Goal: Navigation & Orientation: Find specific page/section

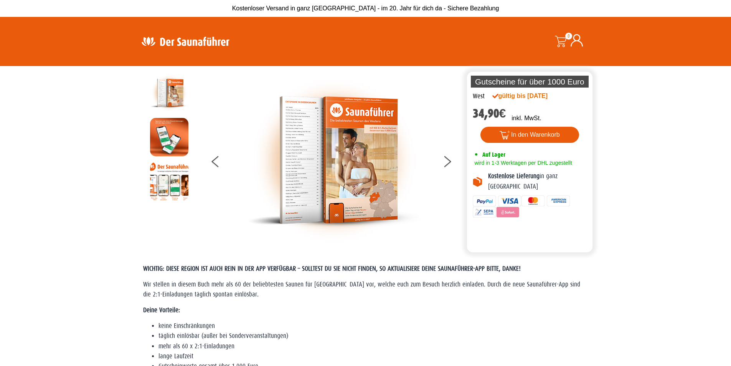
click at [173, 39] on img at bounding box center [186, 41] width 100 height 15
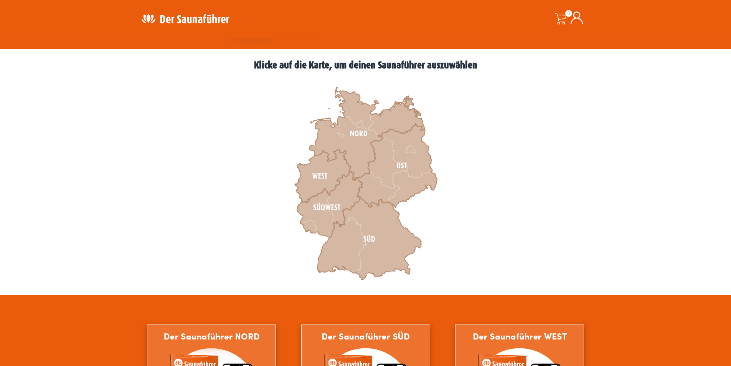
scroll to position [230, 0]
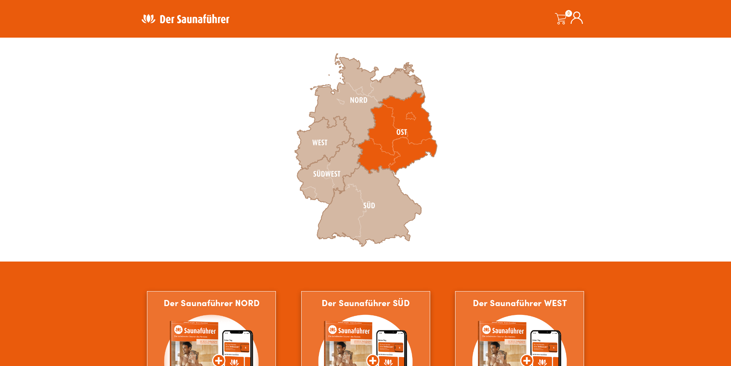
click at [386, 135] on icon at bounding box center [397, 132] width 80 height 84
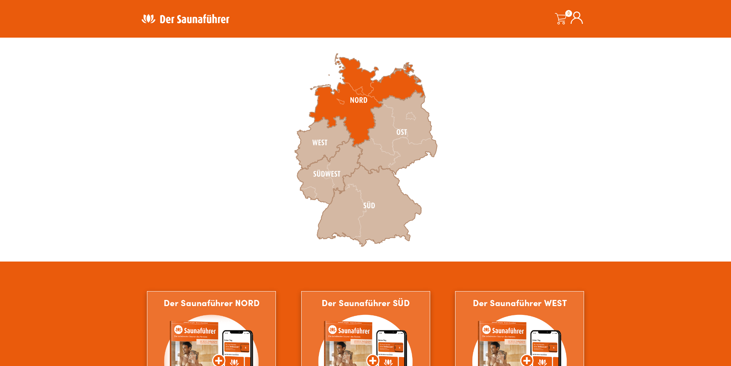
click at [352, 114] on icon at bounding box center [366, 100] width 115 height 93
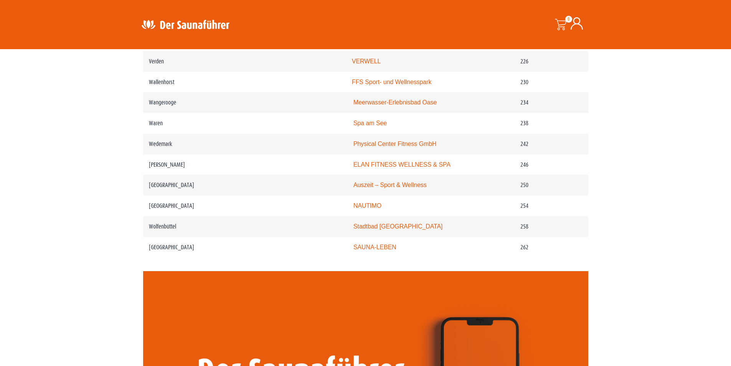
scroll to position [1535, 0]
drag, startPoint x: 75, startPoint y: 108, endPoint x: 84, endPoint y: 120, distance: 14.5
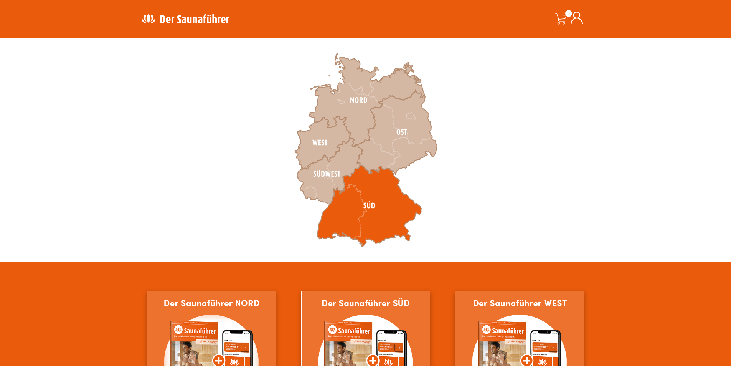
click at [386, 209] on icon at bounding box center [369, 205] width 104 height 81
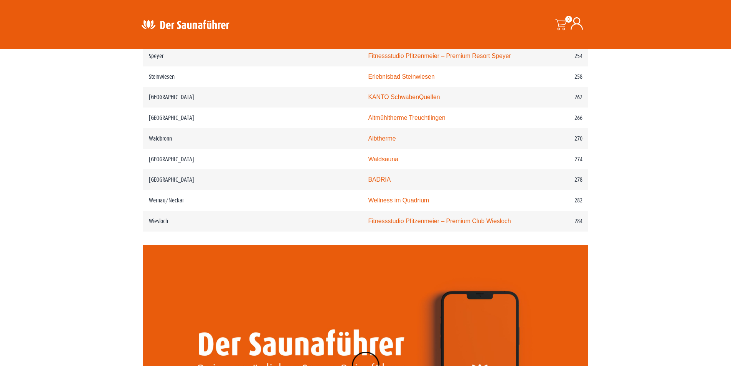
scroll to position [1766, 0]
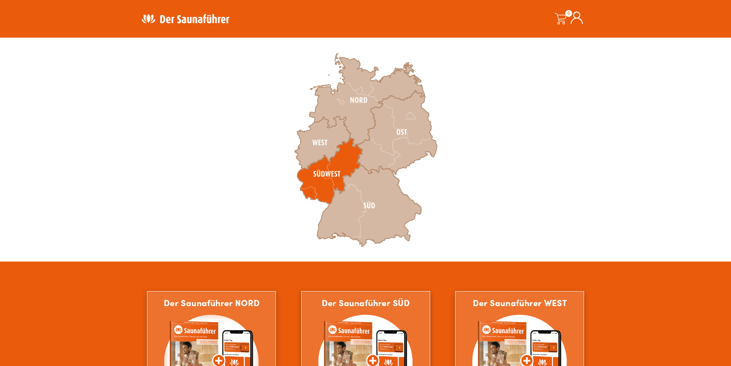
click at [322, 165] on icon at bounding box center [329, 171] width 65 height 66
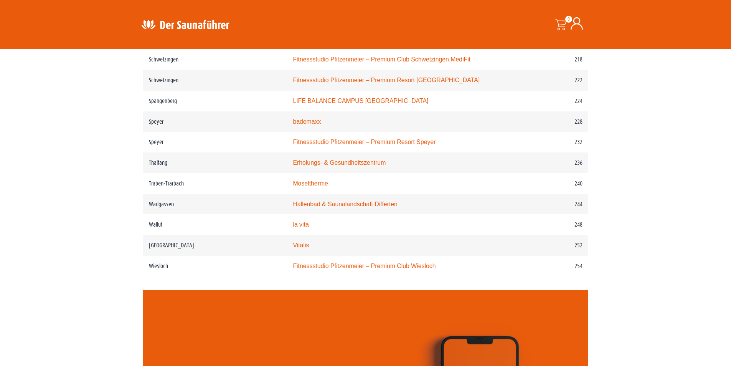
scroll to position [1535, 0]
